Goal: Use online tool/utility: Utilize a website feature to perform a specific function

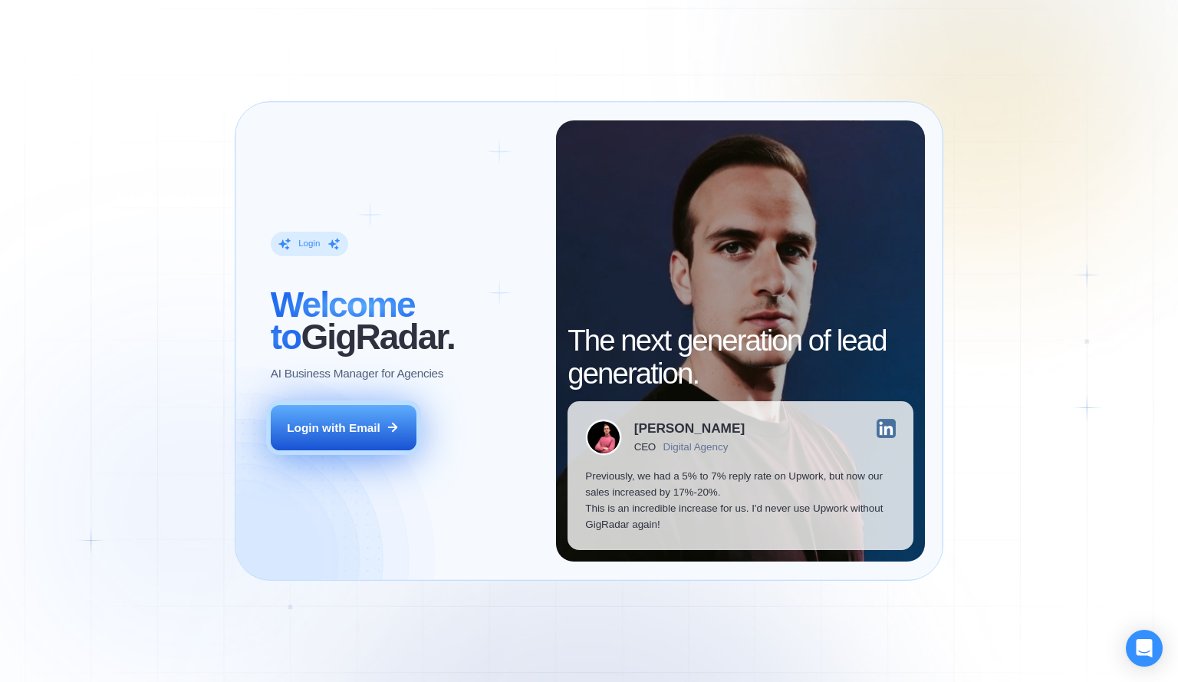
click at [356, 417] on button "Login with Email" at bounding box center [344, 428] width 146 height 46
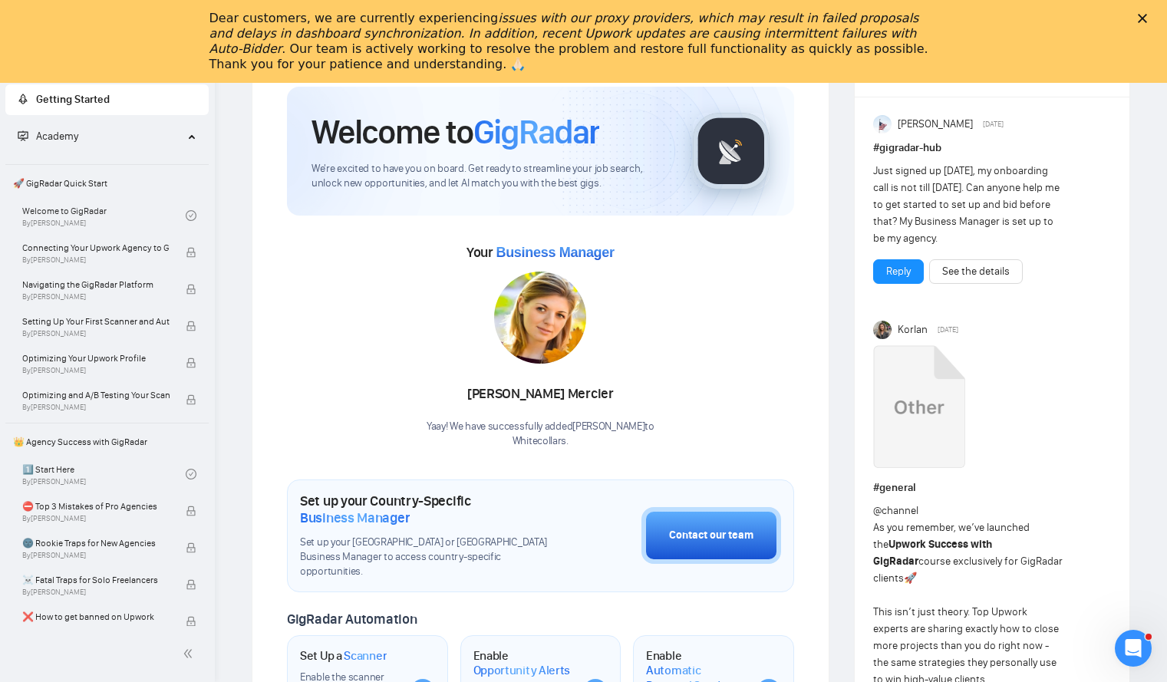
scroll to position [153, 0]
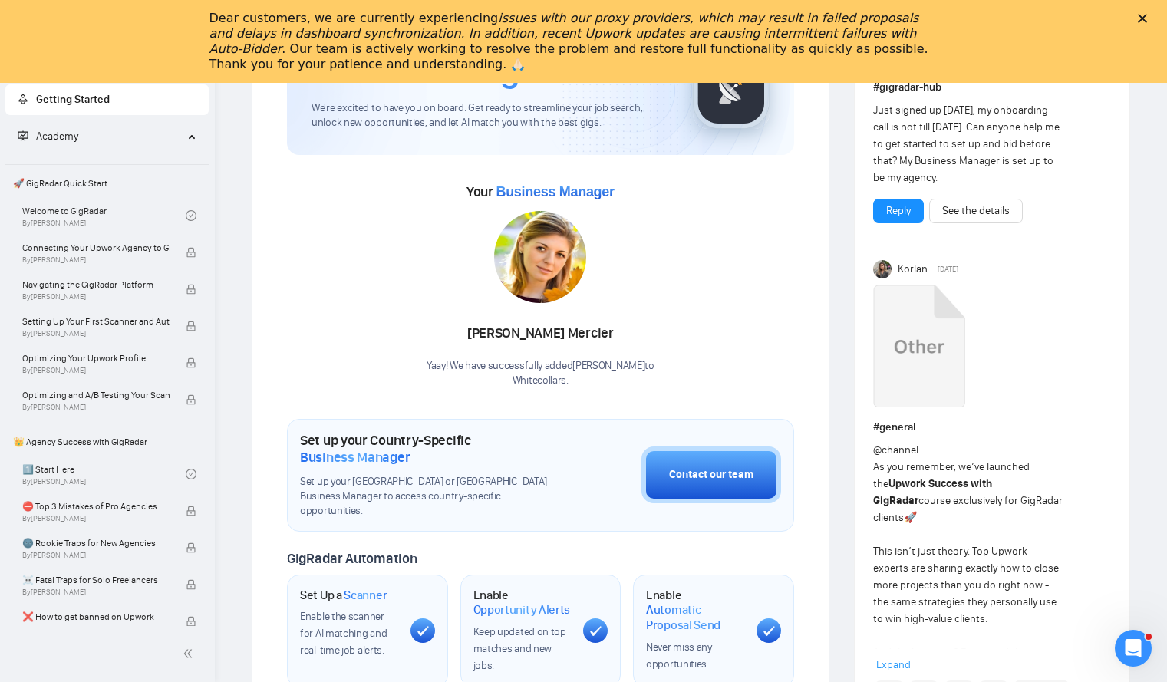
click at [1147, 17] on icon "Close" at bounding box center [1141, 18] width 9 height 9
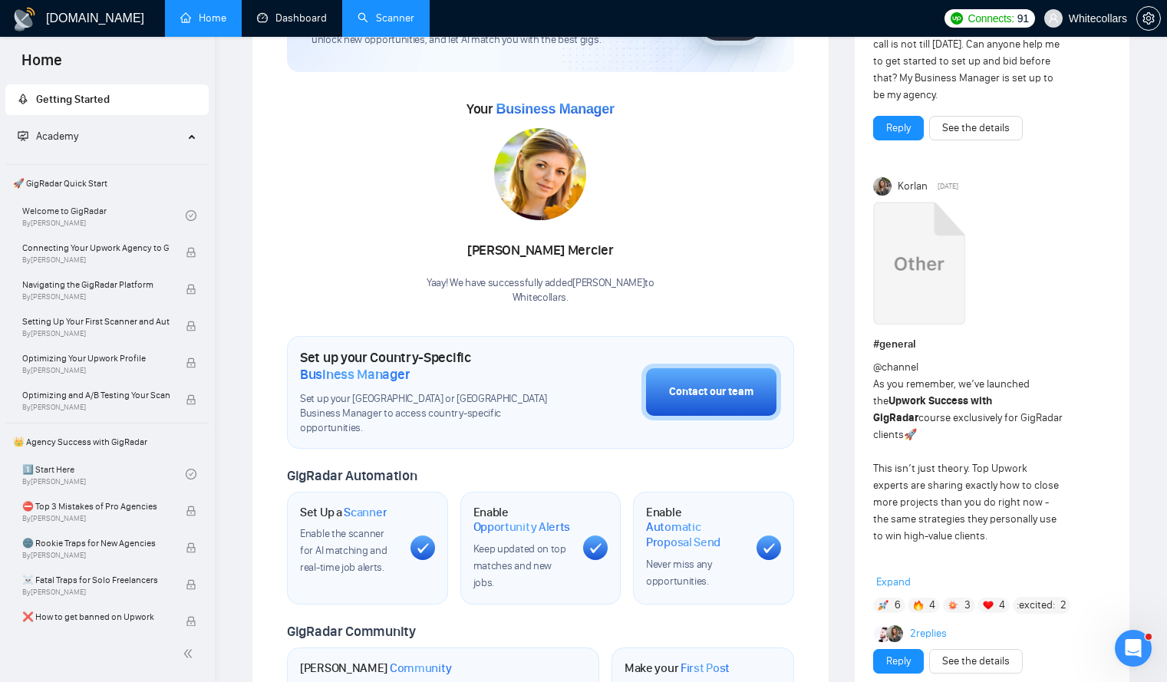
click at [402, 15] on link "Scanner" at bounding box center [385, 18] width 57 height 13
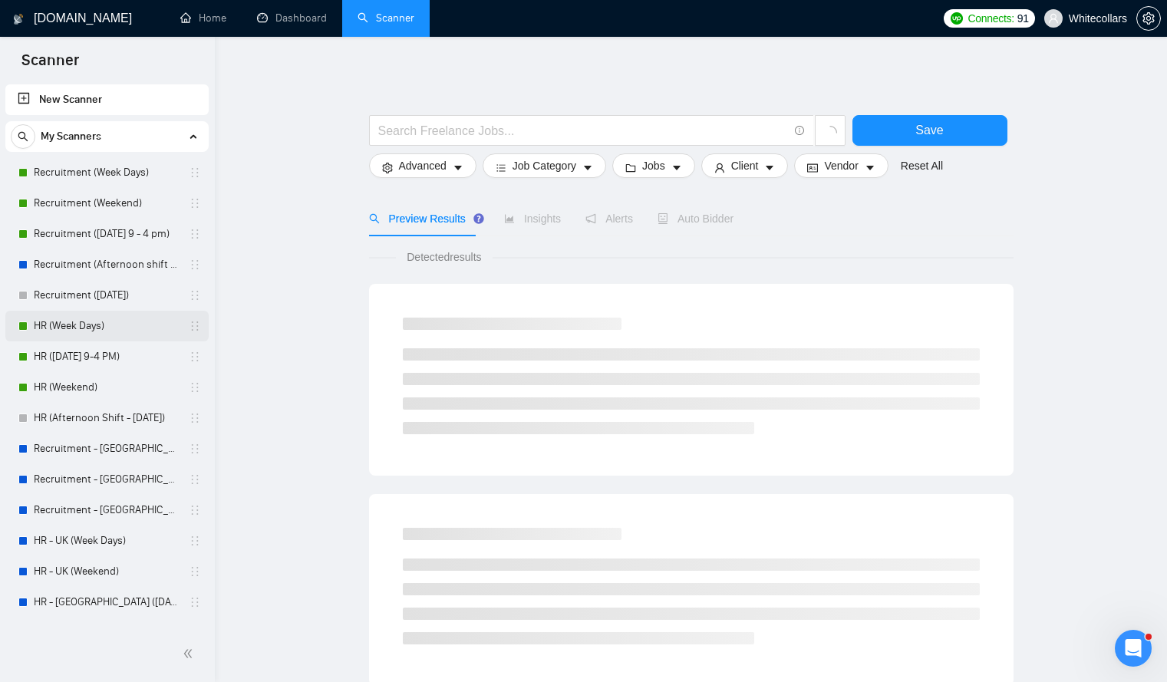
click at [92, 330] on link "HR (Week Days)" at bounding box center [107, 326] width 146 height 31
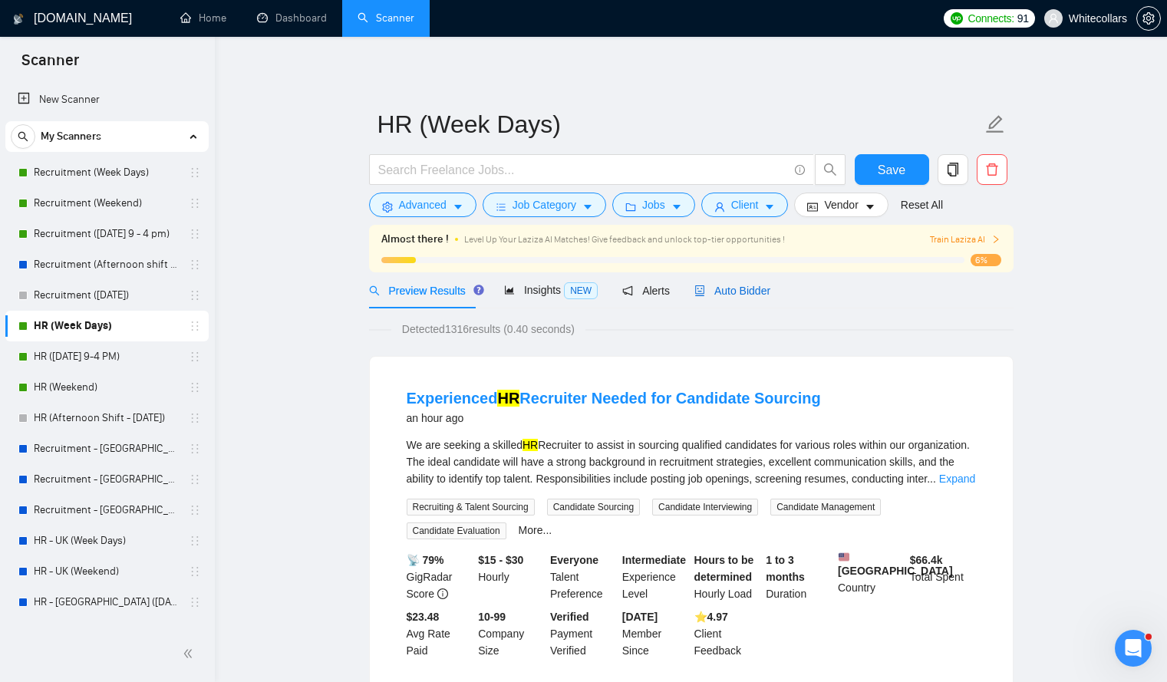
click at [726, 287] on span "Auto Bidder" at bounding box center [732, 291] width 76 height 12
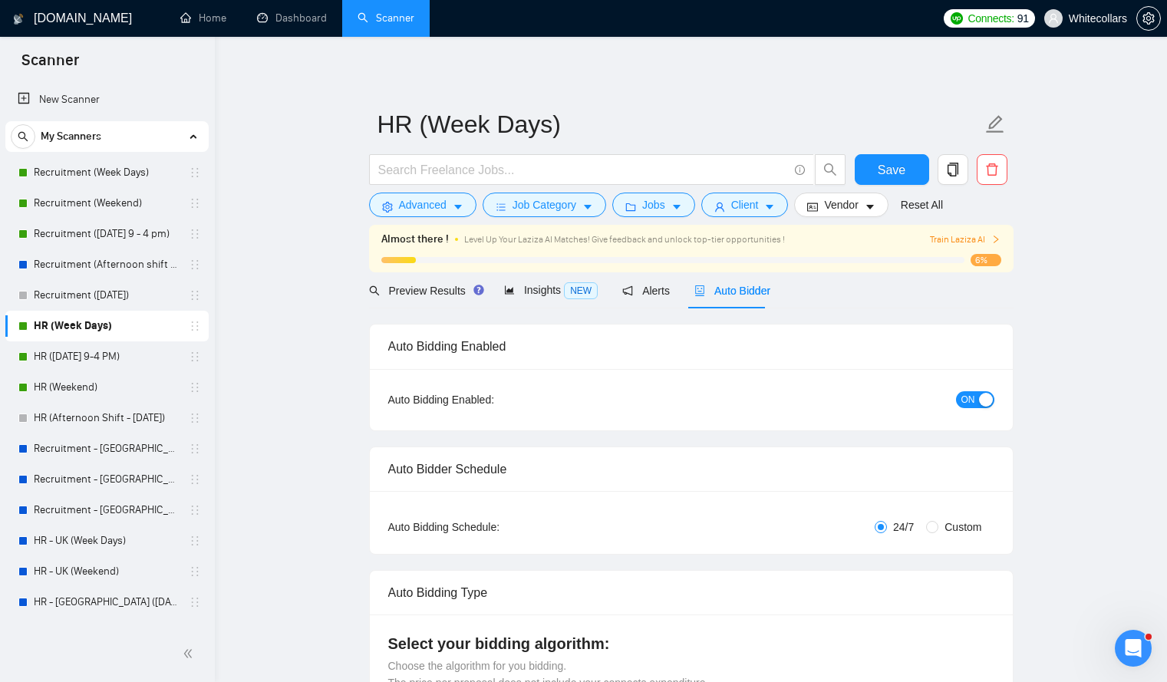
radio input "false"
radio input "true"
checkbox input "true"
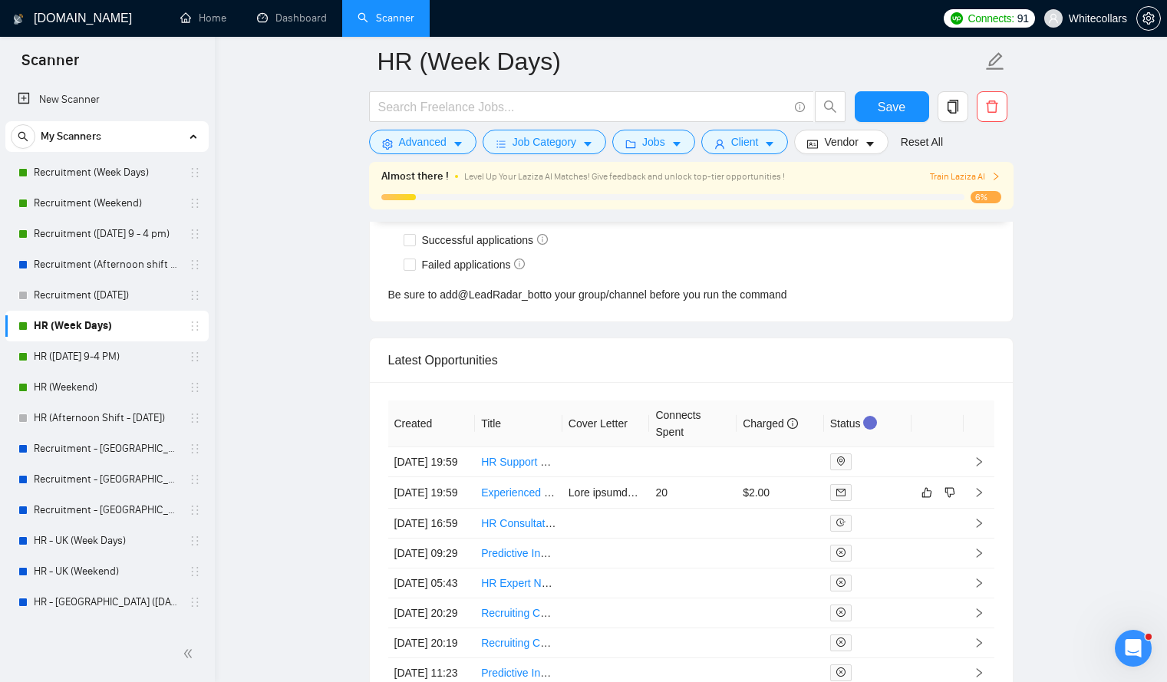
scroll to position [4167, 0]
